Goal: Task Accomplishment & Management: Manage account settings

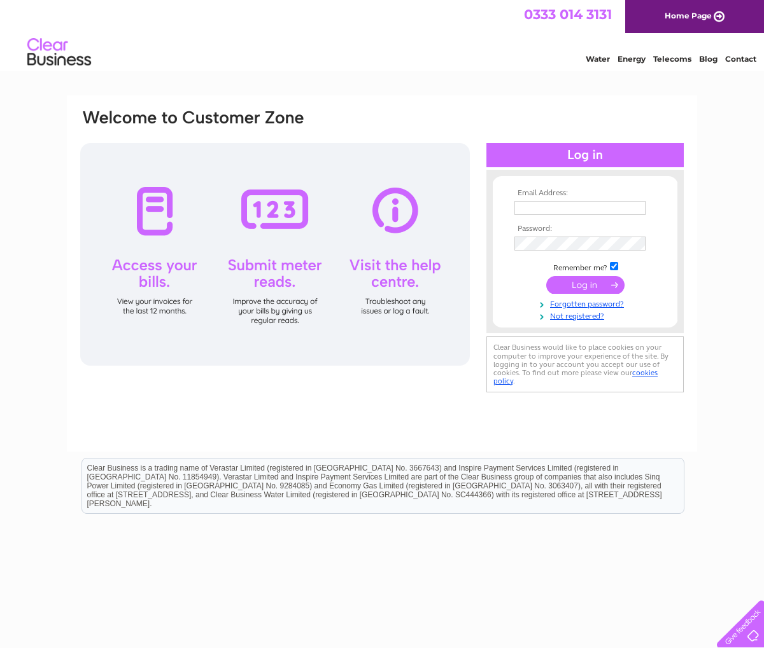
type input "[EMAIL_ADDRESS][DOMAIN_NAME]"
click at [570, 283] on input "submit" at bounding box center [585, 285] width 78 height 18
click at [587, 285] on input "submit" at bounding box center [585, 285] width 78 height 18
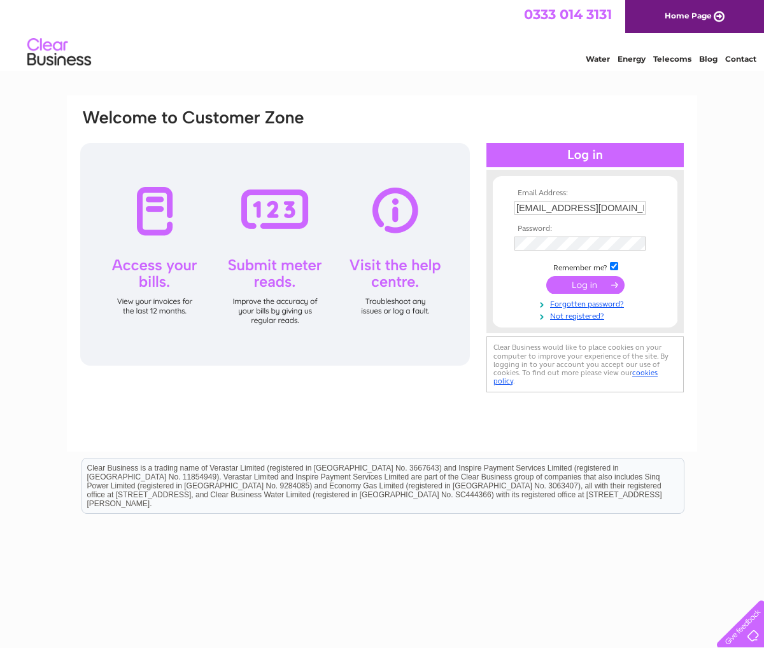
click at [587, 283] on input "submit" at bounding box center [585, 285] width 78 height 18
click at [578, 285] on input "submit" at bounding box center [585, 285] width 78 height 18
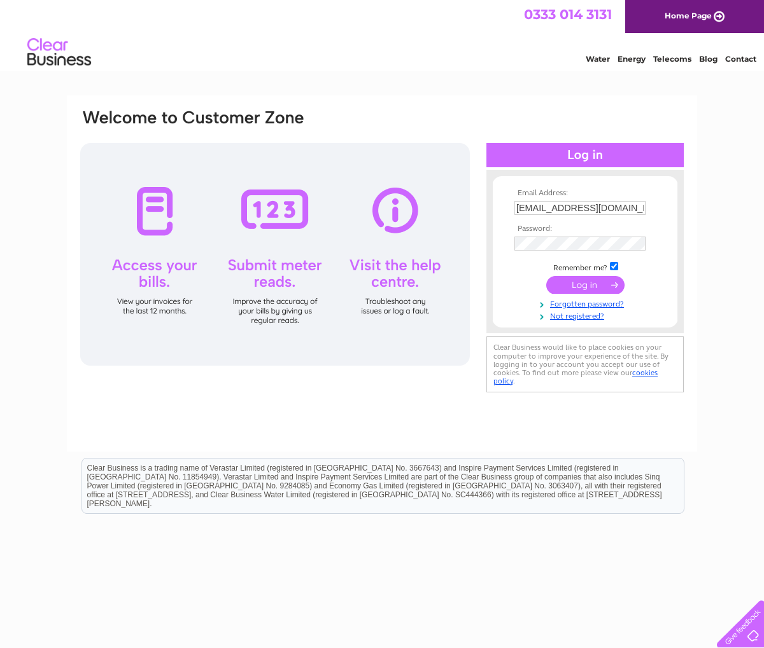
click at [578, 285] on input "submit" at bounding box center [585, 285] width 78 height 18
click at [568, 286] on input "submit" at bounding box center [585, 285] width 78 height 18
click at [573, 291] on input "submit" at bounding box center [585, 285] width 78 height 18
click at [576, 285] on input "submit" at bounding box center [585, 285] width 78 height 18
click at [150, 221] on div at bounding box center [274, 254] width 389 height 223
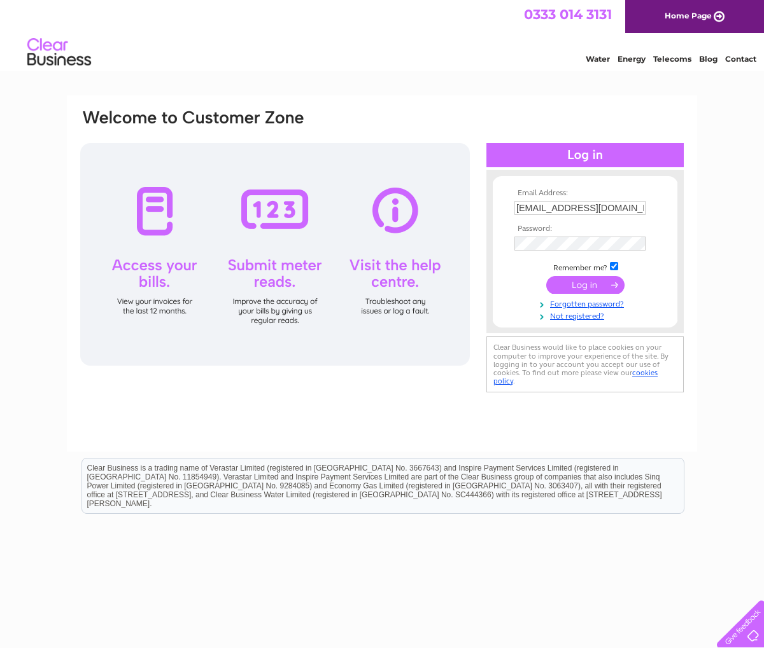
click at [587, 285] on input "submit" at bounding box center [585, 285] width 78 height 18
click at [478, 285] on div "Email Address: [EMAIL_ADDRESS][DOMAIN_NAME] Password:" at bounding box center [382, 252] width 606 height 288
click at [589, 286] on input "submit" at bounding box center [585, 285] width 78 height 18
